Goal: Task Accomplishment & Management: Use online tool/utility

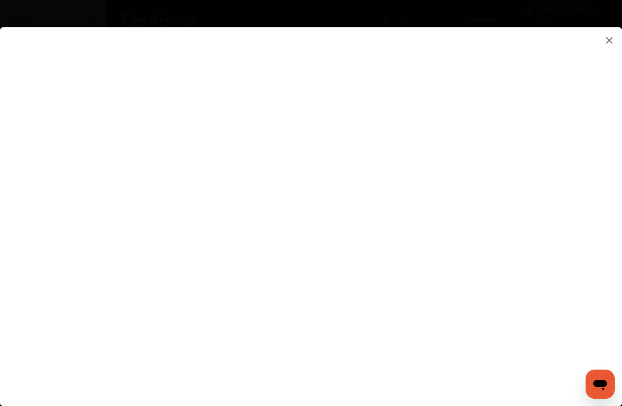
click at [601, 261] on flutter-view at bounding box center [311, 225] width 622 height 397
click at [604, 267] on flutter-view at bounding box center [311, 225] width 622 height 397
click at [607, 272] on flutter-view at bounding box center [311, 225] width 622 height 397
click at [448, 341] on flutter-view at bounding box center [311, 225] width 622 height 397
click at [611, 39] on img at bounding box center [609, 40] width 11 height 11
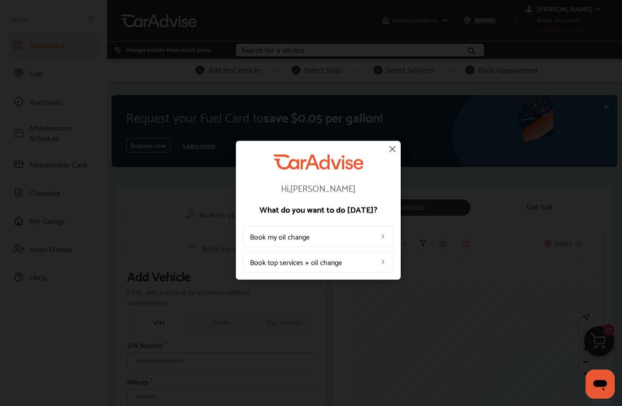
click at [396, 153] on img at bounding box center [392, 148] width 11 height 11
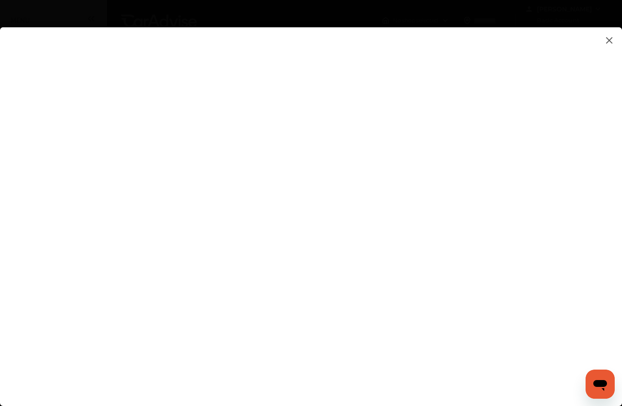
click at [185, 53] on flutter-view at bounding box center [311, 225] width 622 height 397
click at [186, 56] on flutter-view at bounding box center [311, 225] width 622 height 397
